Goal: Check status: Check status

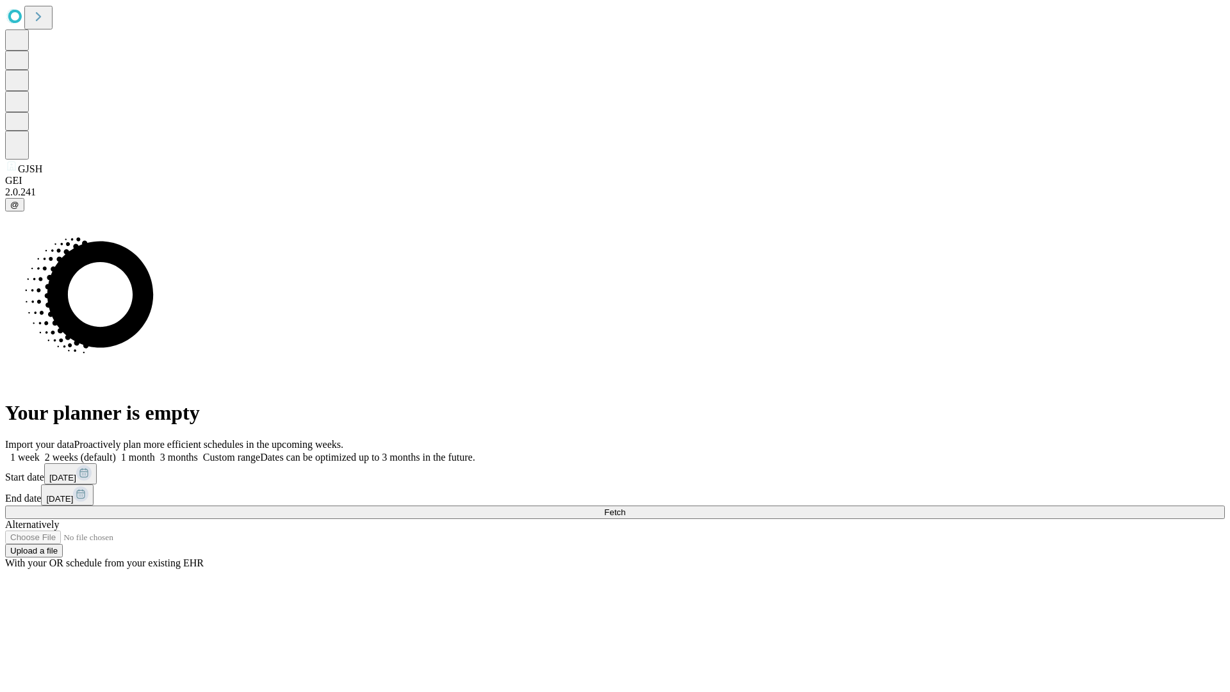
click at [625, 507] on span "Fetch" at bounding box center [614, 512] width 21 height 10
